Goal: Information Seeking & Learning: Learn about a topic

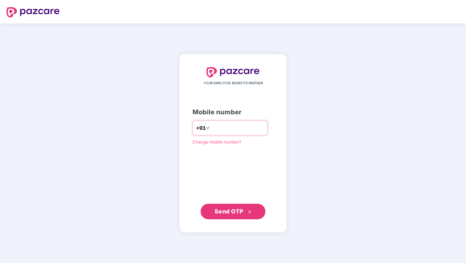
type input "**********"
click at [231, 212] on span "Send OTP" at bounding box center [228, 211] width 29 height 7
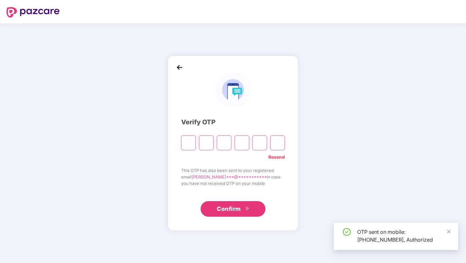
paste input "*"
type input "*"
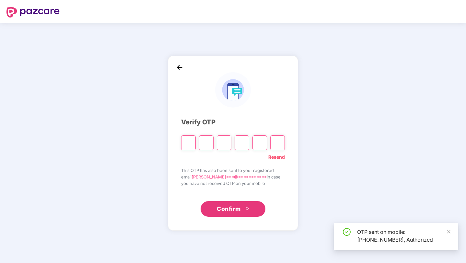
type input "*"
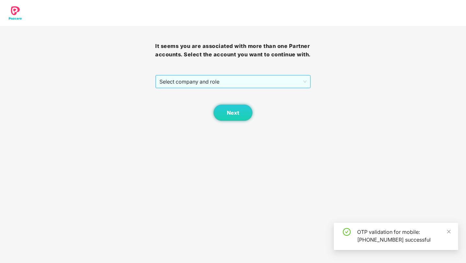
click at [245, 88] on span "Select company and role" at bounding box center [232, 81] width 147 height 12
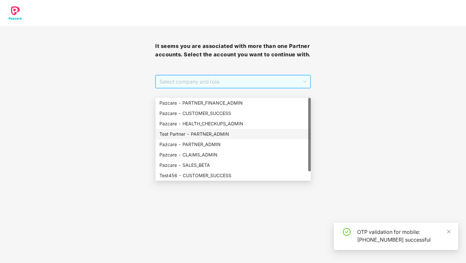
click at [219, 130] on div "Test Partner - PARTNER_ADMIN" at bounding box center [232, 133] width 147 height 7
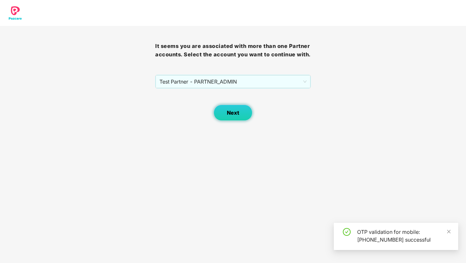
click at [234, 116] on span "Next" at bounding box center [233, 113] width 12 height 6
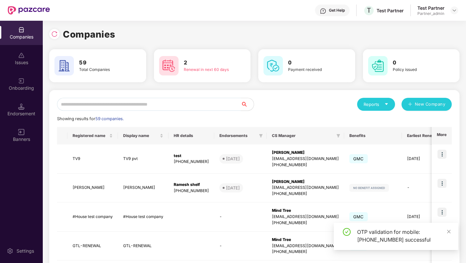
click at [182, 101] on input "text" at bounding box center [149, 104] width 184 height 13
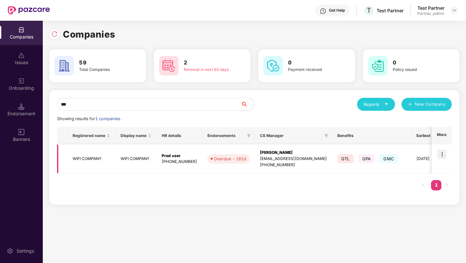
type input "***"
click at [446, 152] on img at bounding box center [441, 154] width 9 height 9
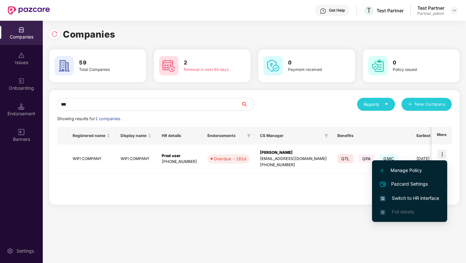
click at [404, 199] on span "Switch to HR interface" at bounding box center [409, 198] width 59 height 7
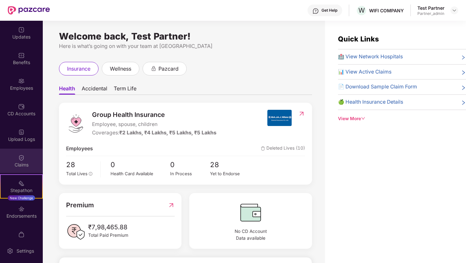
click at [20, 161] on div "Claims" at bounding box center [21, 161] width 43 height 24
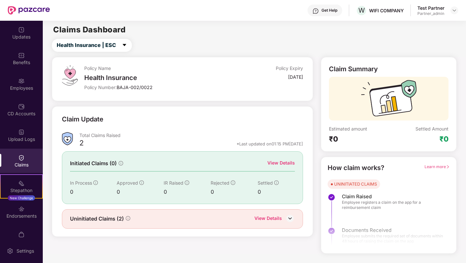
click at [291, 219] on img at bounding box center [290, 218] width 10 height 10
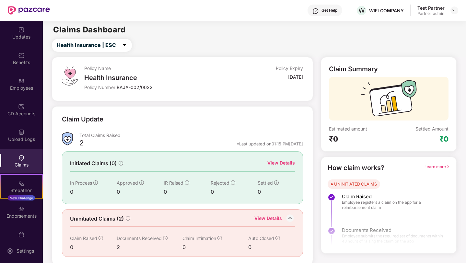
scroll to position [1, 0]
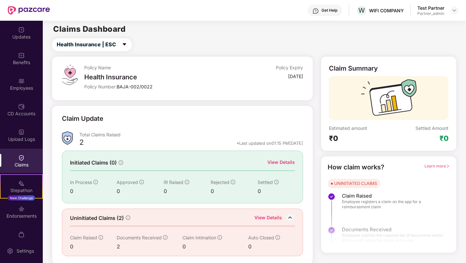
click at [428, 164] on span "Learn more" at bounding box center [436, 166] width 25 height 5
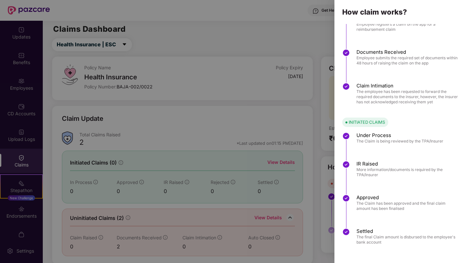
scroll to position [0, 0]
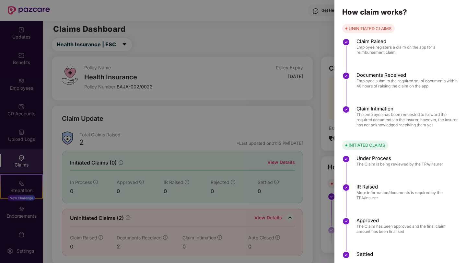
click at [441, 24] on div "UNINITIATED CLAIMS Claim Raised Employee registers a claim on the app for a rei…" at bounding box center [399, 77] width 131 height 107
click at [317, 44] on div at bounding box center [233, 131] width 466 height 263
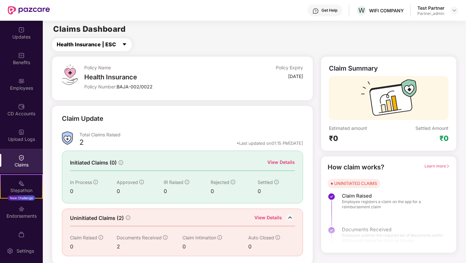
click at [109, 43] on span "Health Insurance | ESC" at bounding box center [86, 44] width 59 height 8
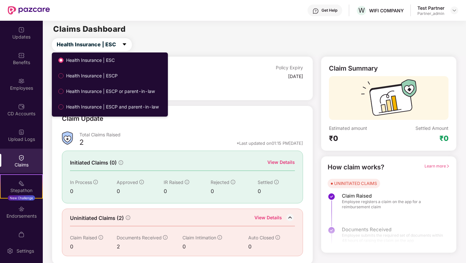
click at [273, 219] on div "View Details" at bounding box center [268, 218] width 28 height 8
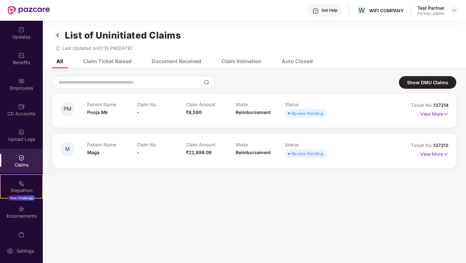
click at [102, 61] on div "Claim Ticket Raised" at bounding box center [107, 61] width 49 height 6
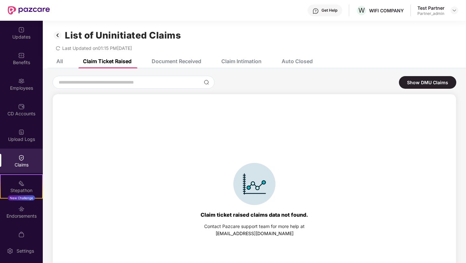
click at [178, 65] on div "Document Received" at bounding box center [171, 61] width 59 height 14
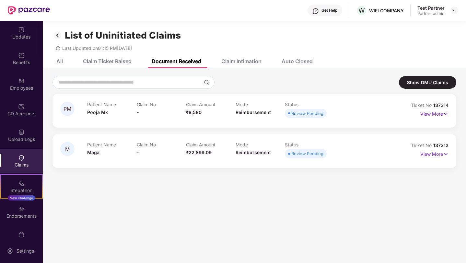
click at [244, 61] on div "Claim Intimation" at bounding box center [241, 61] width 40 height 6
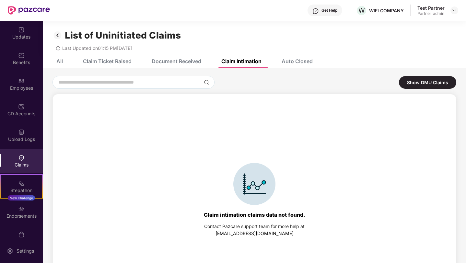
click at [310, 60] on div "Auto Closed" at bounding box center [296, 61] width 31 height 6
click at [422, 85] on div "Show DMU Claims" at bounding box center [427, 82] width 57 height 13
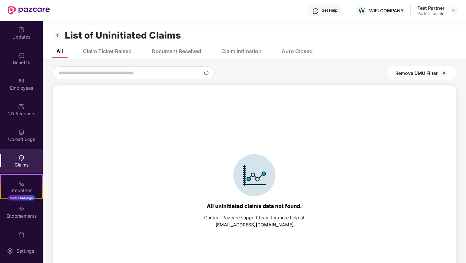
click at [441, 68] on div "Remove DMU Filter" at bounding box center [421, 73] width 69 height 14
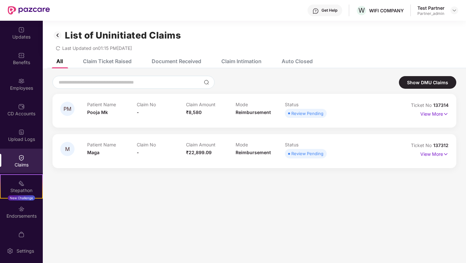
click at [59, 37] on img at bounding box center [57, 35] width 10 height 11
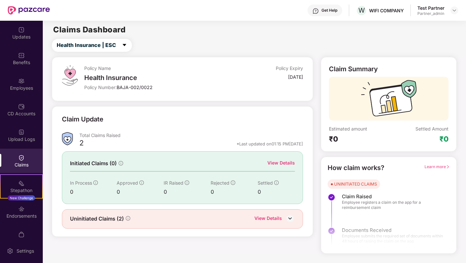
click at [278, 164] on div "View Details" at bounding box center [281, 162] width 28 height 7
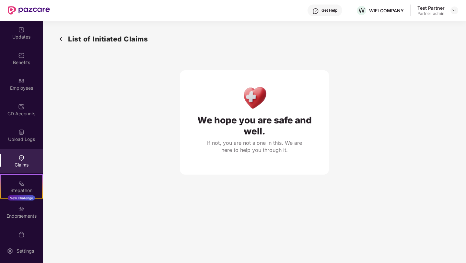
click at [61, 40] on img at bounding box center [61, 39] width 10 height 11
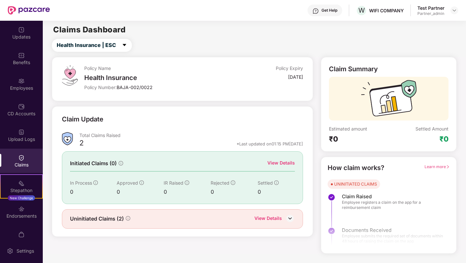
click at [437, 164] on span "Learn more" at bounding box center [436, 166] width 25 height 5
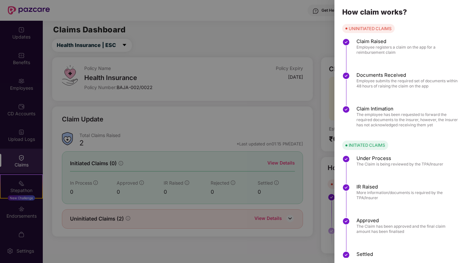
click at [442, 22] on div "How claim works? UNINITIATED CLAIMS Claim Raised Employee registers a claim on …" at bounding box center [399, 131] width 131 height 263
click at [310, 47] on div at bounding box center [233, 131] width 466 height 263
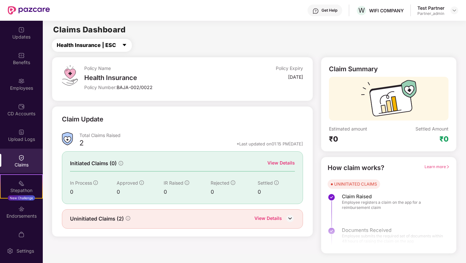
click at [107, 51] on button "Health Insurance | ESC" at bounding box center [92, 45] width 80 height 13
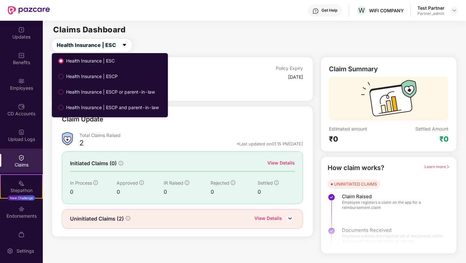
click at [212, 63] on div "Policy Name Health Insurance Policy Number: BAJA-002/0022 Policy Expiry [DATE]" at bounding box center [182, 79] width 261 height 44
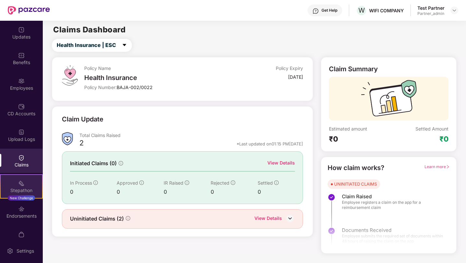
click at [26, 190] on div "Stepathon" at bounding box center [21, 190] width 41 height 6
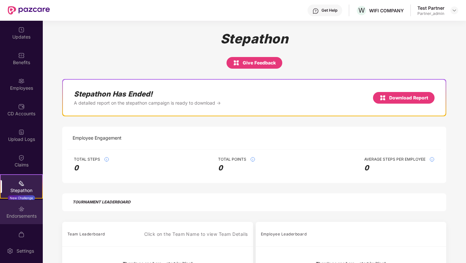
click at [11, 221] on div "Endorsements" at bounding box center [21, 212] width 43 height 24
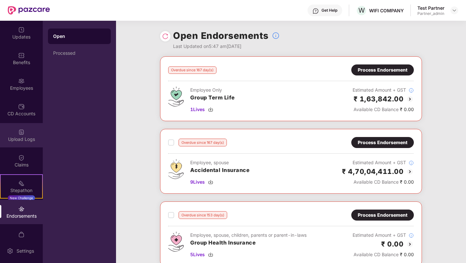
click at [22, 139] on div "Upload Logs" at bounding box center [21, 139] width 43 height 6
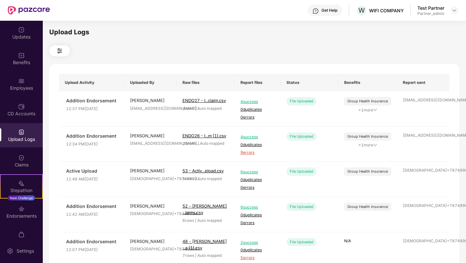
click at [63, 52] on img at bounding box center [60, 51] width 8 height 8
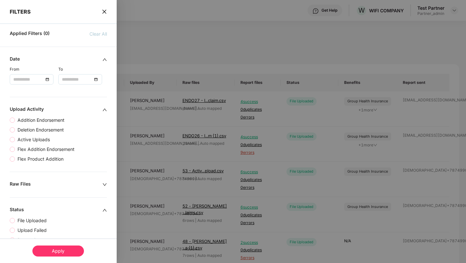
click at [103, 14] on icon "close" at bounding box center [104, 11] width 5 height 5
